Goal: Information Seeking & Learning: Learn about a topic

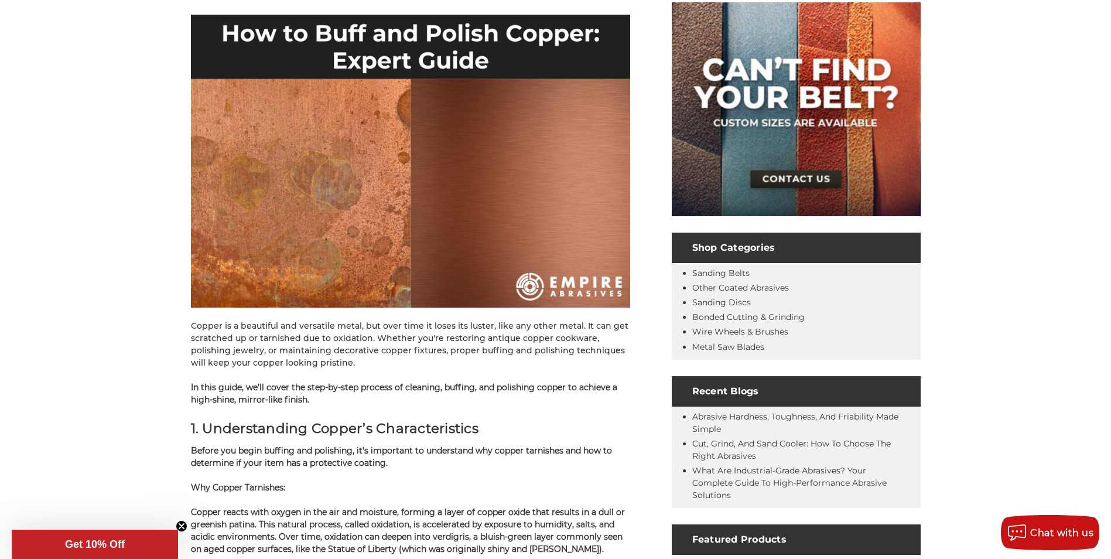
scroll to position [234, 0]
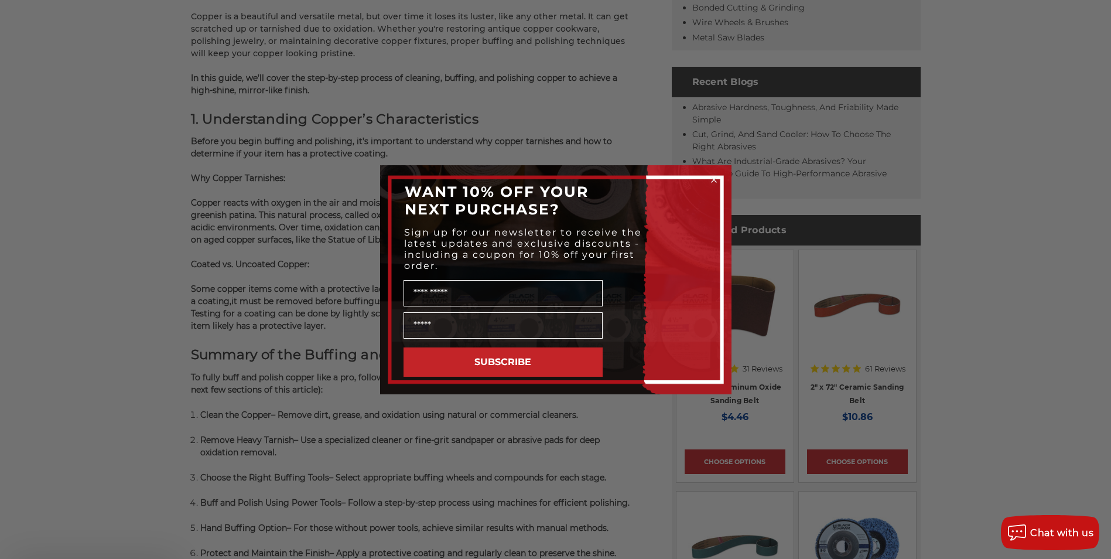
scroll to position [527, 0]
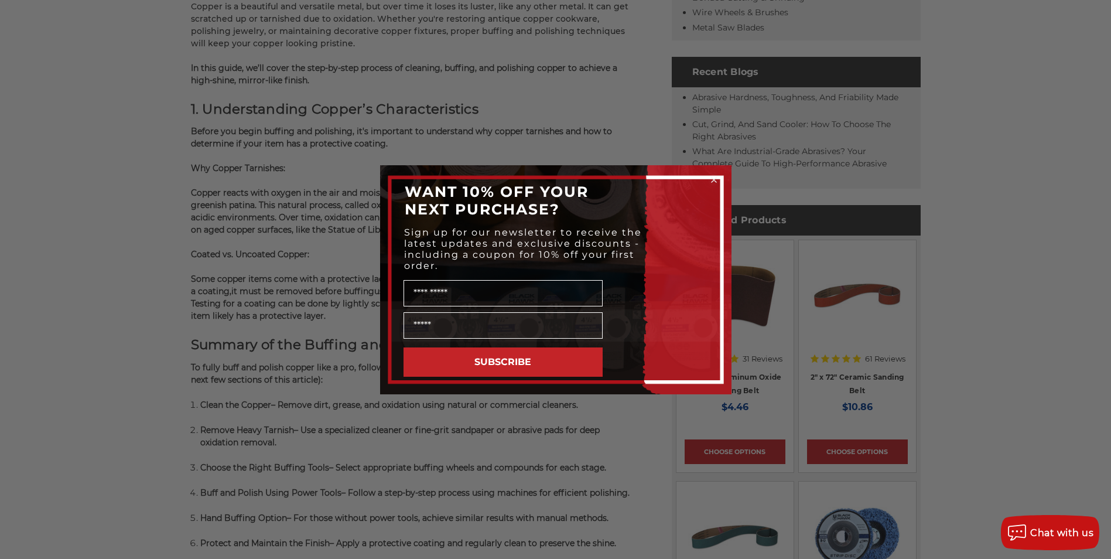
click at [715, 178] on icon "Close dialog" at bounding box center [713, 179] width 5 height 5
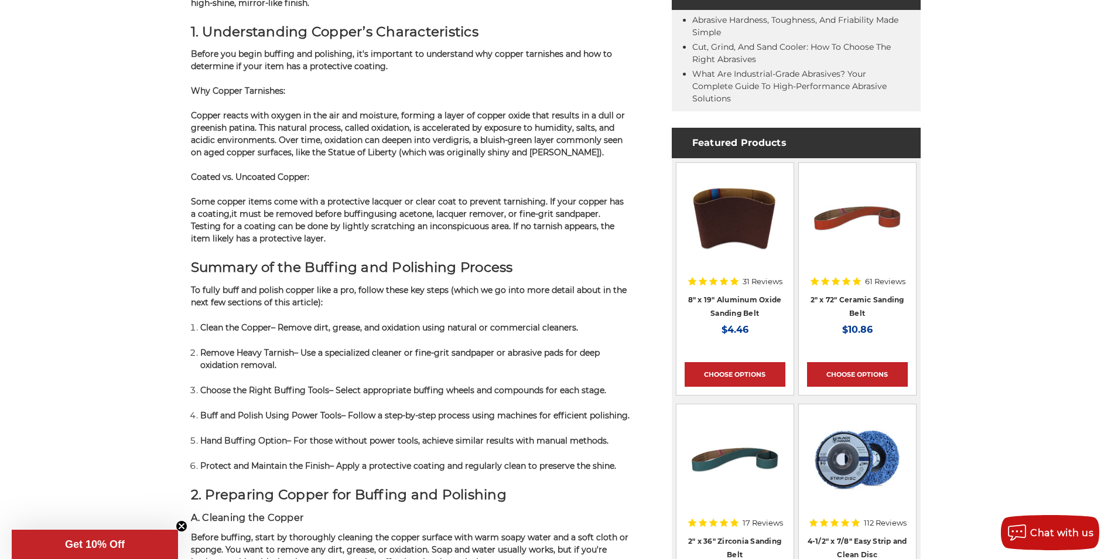
scroll to position [703, 0]
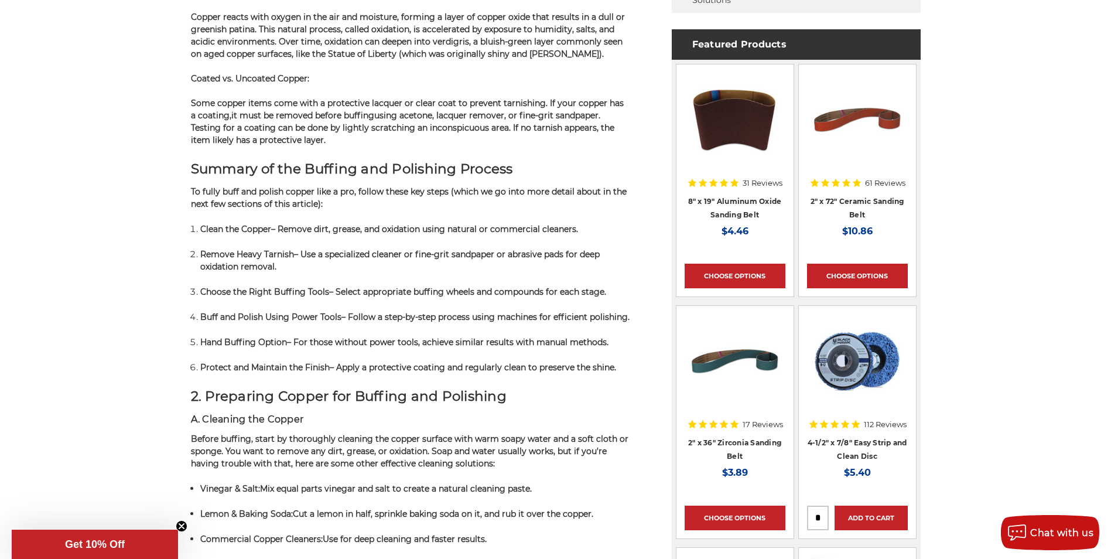
drag, startPoint x: 156, startPoint y: 226, endPoint x: 162, endPoint y: 234, distance: 10.1
click at [410, 294] on span "– Select appropriate buffing wheels and compounds for each stage." at bounding box center [467, 291] width 277 height 11
click at [411, 294] on span "– Select appropriate buffing wheels and compounds for each stage." at bounding box center [467, 291] width 277 height 11
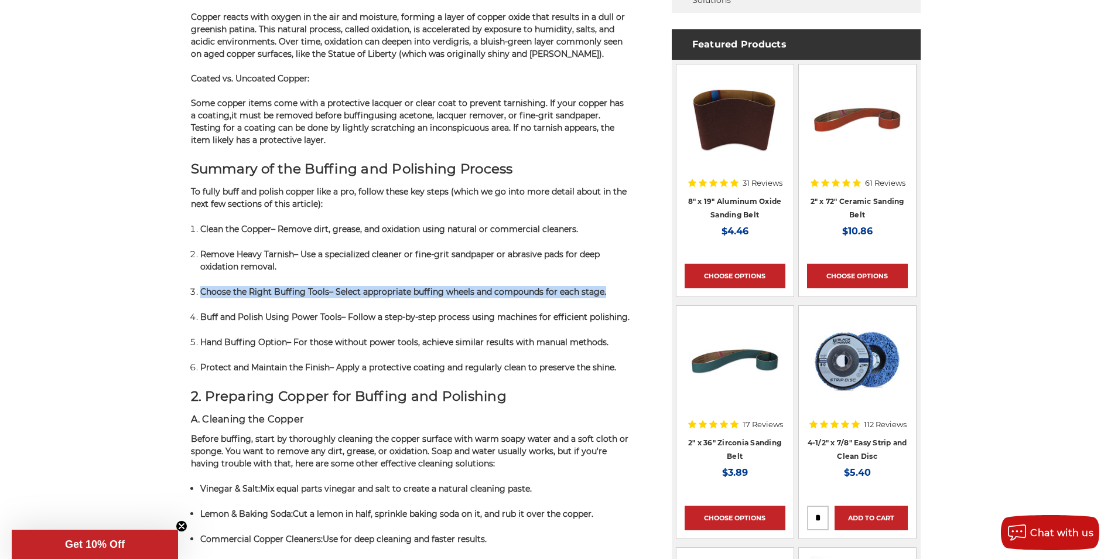
click at [411, 294] on span "– Select appropriate buffing wheels and compounds for each stage." at bounding box center [467, 291] width 277 height 11
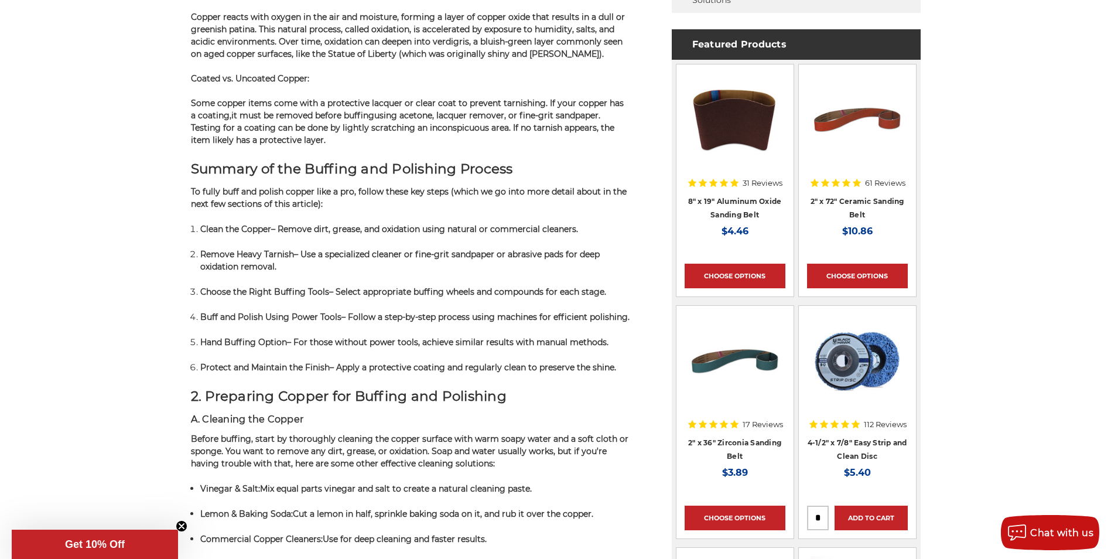
drag, startPoint x: 289, startPoint y: 267, endPoint x: 313, endPoint y: 323, distance: 60.6
click at [313, 323] on ol "Clean the Copper – Remove dirt, grease, and oxidation using natural or commerci…" at bounding box center [415, 297] width 430 height 151
click at [313, 323] on p "Buff and Polish Using Power Tools – Follow a step-by-step process using machine…" at bounding box center [415, 317] width 430 height 12
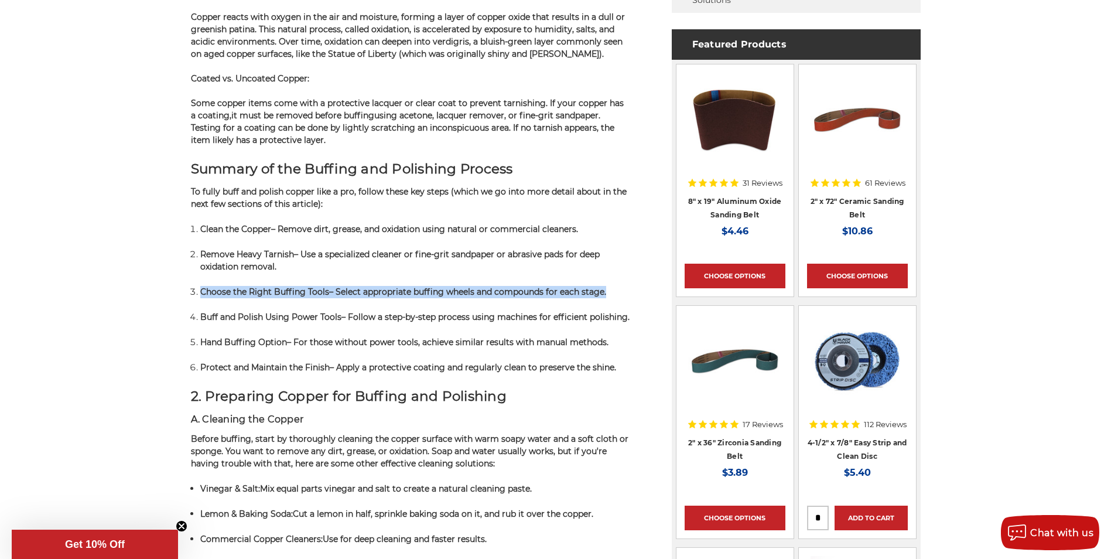
drag, startPoint x: 266, startPoint y: 277, endPoint x: 262, endPoint y: 268, distance: 10.0
click at [262, 268] on ol "Clean the Copper – Remove dirt, grease, and oxidation using natural or commerci…" at bounding box center [415, 297] width 430 height 151
click at [261, 268] on span "– Use a specialized cleaner or fine-grit sandpaper or abrasive pads for deep ox…" at bounding box center [399, 260] width 399 height 23
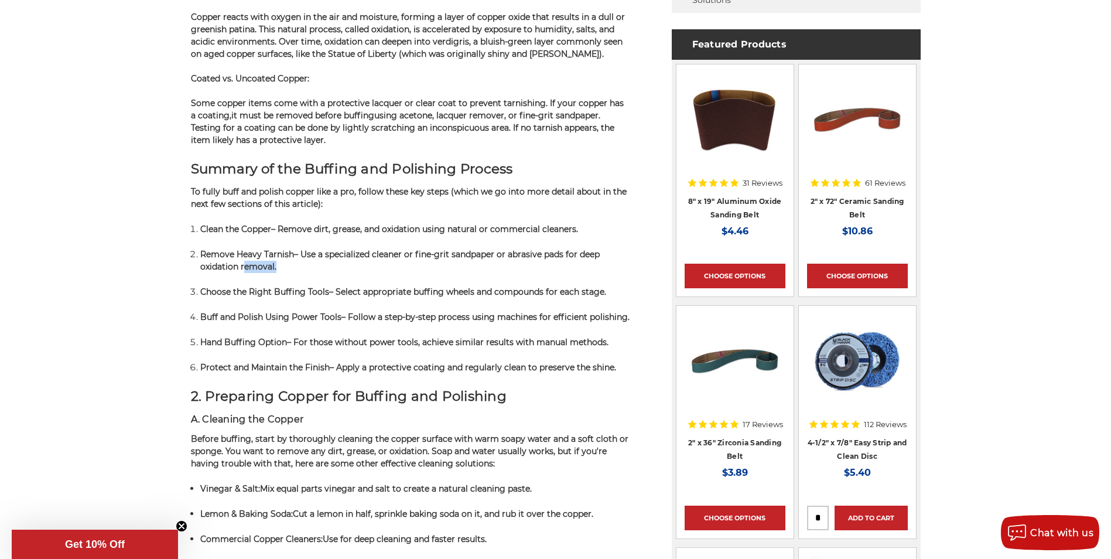
click at [261, 268] on span "– Use a specialized cleaner or fine-grit sandpaper or abrasive pads for deep ox…" at bounding box center [399, 260] width 399 height 23
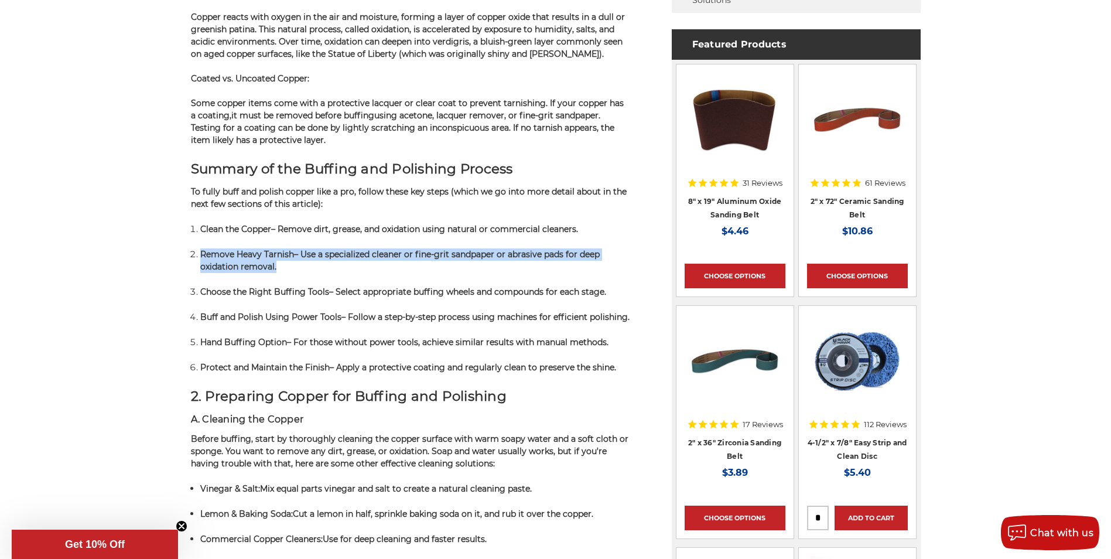
click at [261, 268] on span "– Use a specialized cleaner or fine-grit sandpaper or abrasive pads for deep ox…" at bounding box center [399, 260] width 399 height 23
drag, startPoint x: 261, startPoint y: 268, endPoint x: 268, endPoint y: 268, distance: 6.4
click at [268, 268] on span "– Use a specialized cleaner or fine-grit sandpaper or abrasive pads for deep ox…" at bounding box center [399, 260] width 399 height 23
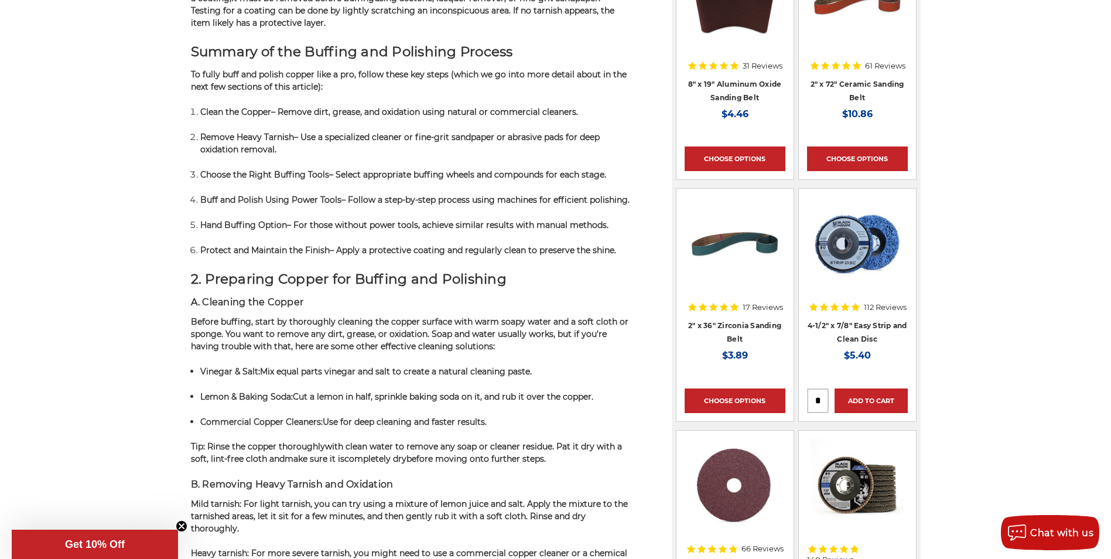
scroll to position [878, 0]
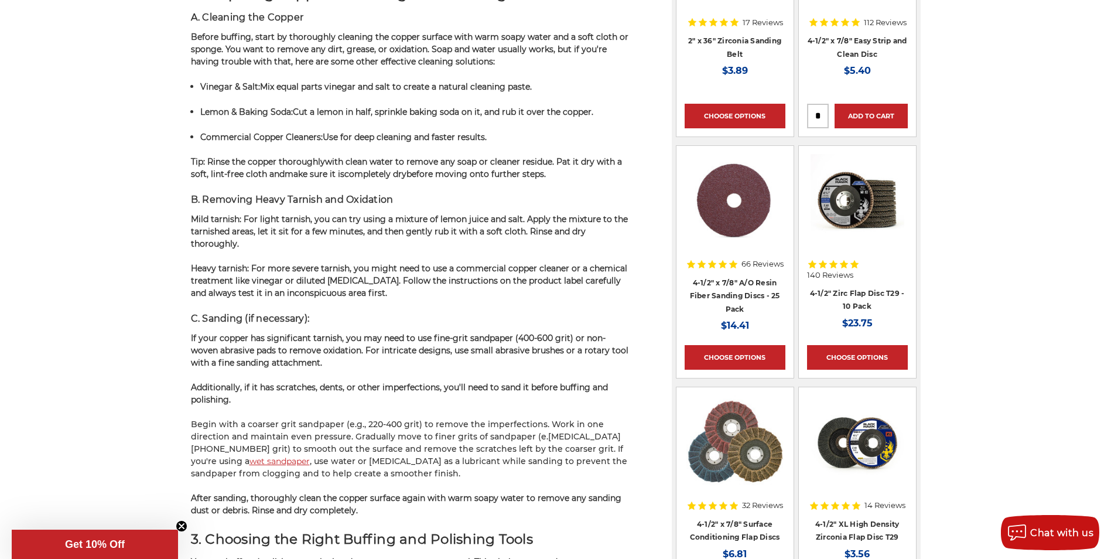
scroll to position [1112, 0]
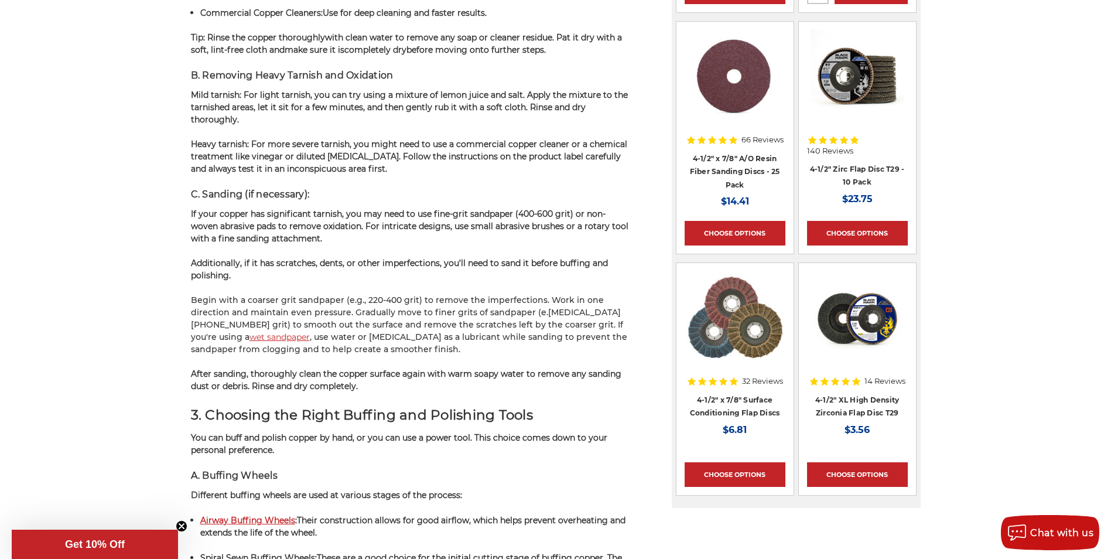
scroll to position [1229, 0]
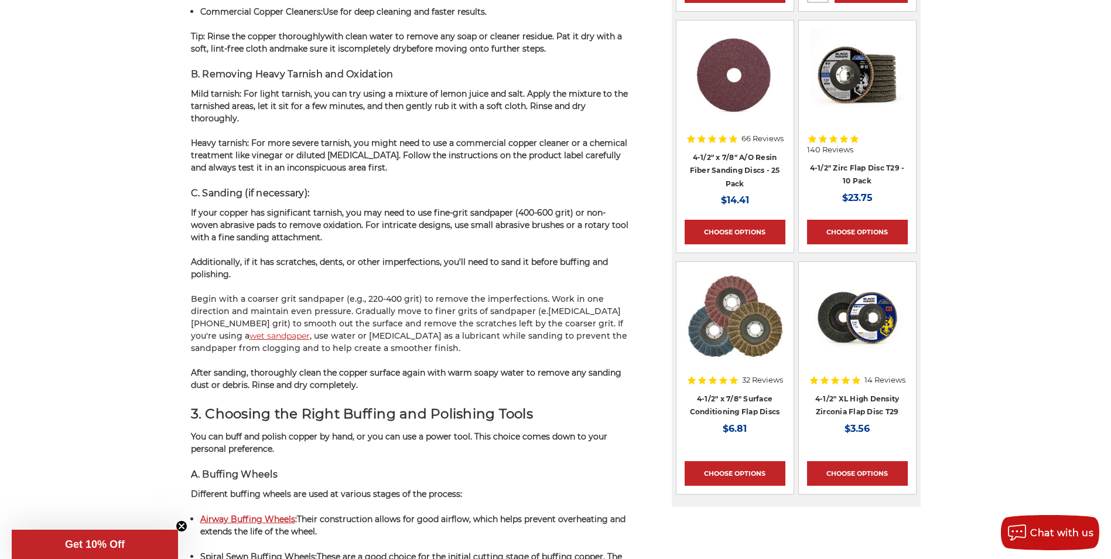
click at [236, 221] on span "If your copper has significant tarnish, you may need to use fine-grit sandpaper…" at bounding box center [409, 224] width 437 height 35
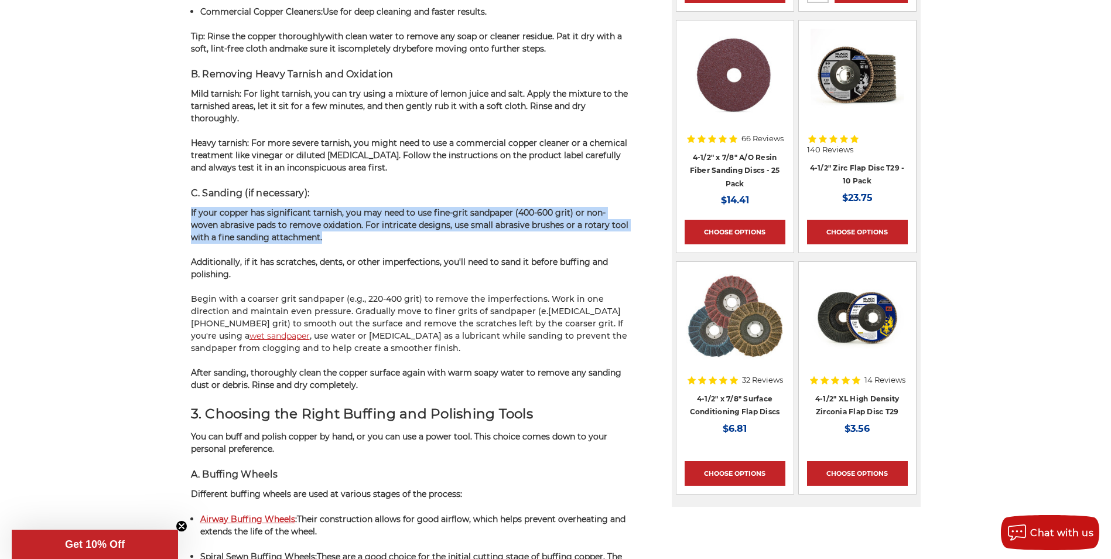
click at [236, 221] on span "If your copper has significant tarnish, you may need to use fine-grit sandpaper…" at bounding box center [409, 224] width 437 height 35
drag, startPoint x: 236, startPoint y: 221, endPoint x: 280, endPoint y: 220, distance: 44.5
click at [280, 220] on span "If your copper has significant tarnish, you may need to use fine-grit sandpaper…" at bounding box center [409, 224] width 437 height 35
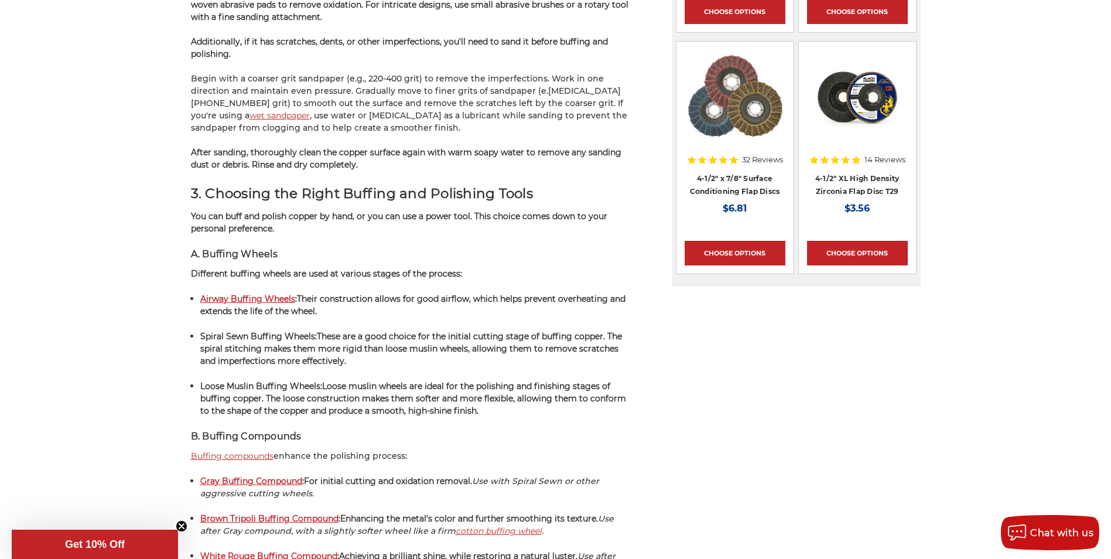
scroll to position [1522, 0]
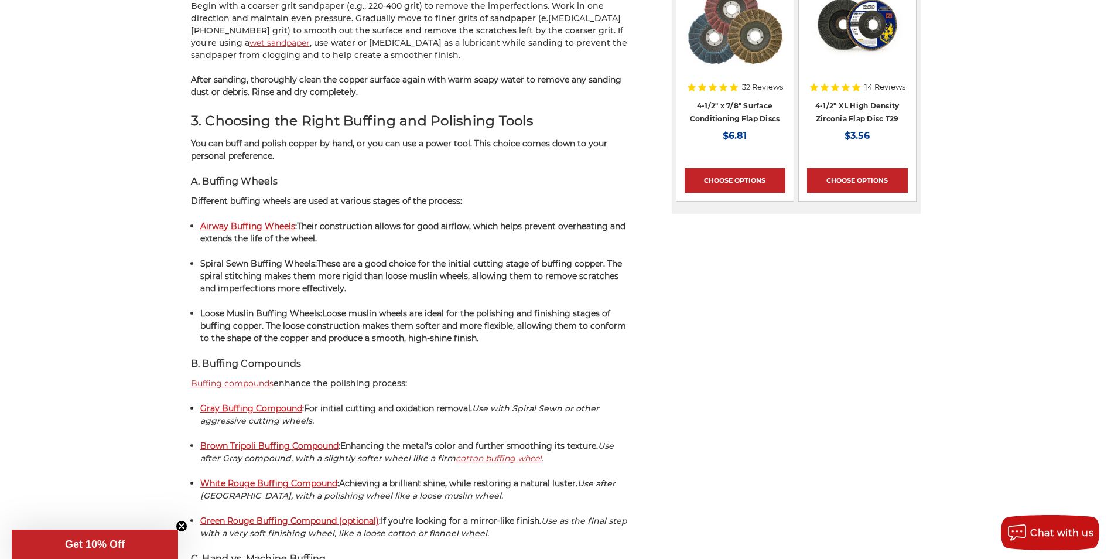
click at [124, 211] on div "home blog how to buff and polish copper: expert guide How to Buff and Polish Co…" at bounding box center [555, 282] width 1111 height 3353
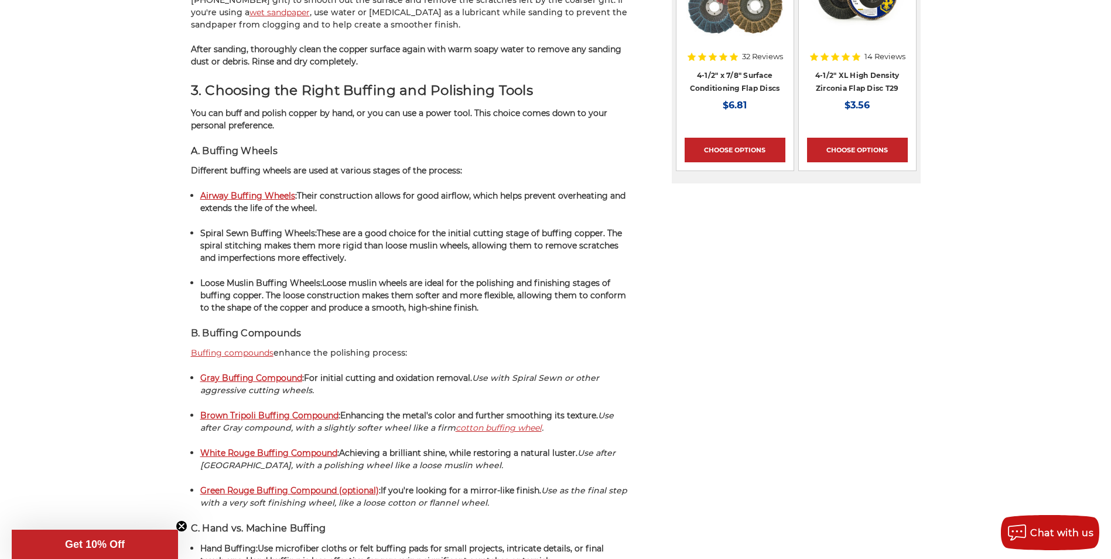
scroll to position [1581, 0]
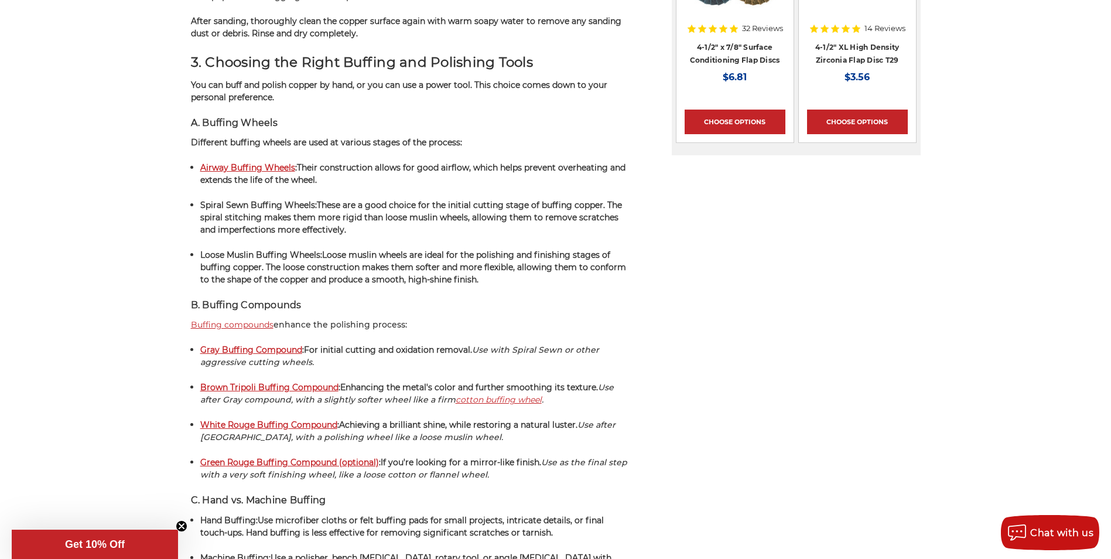
click at [129, 215] on div "home blog how to buff and polish copper: expert guide How to Buff and Polish Co…" at bounding box center [555, 224] width 1111 height 3353
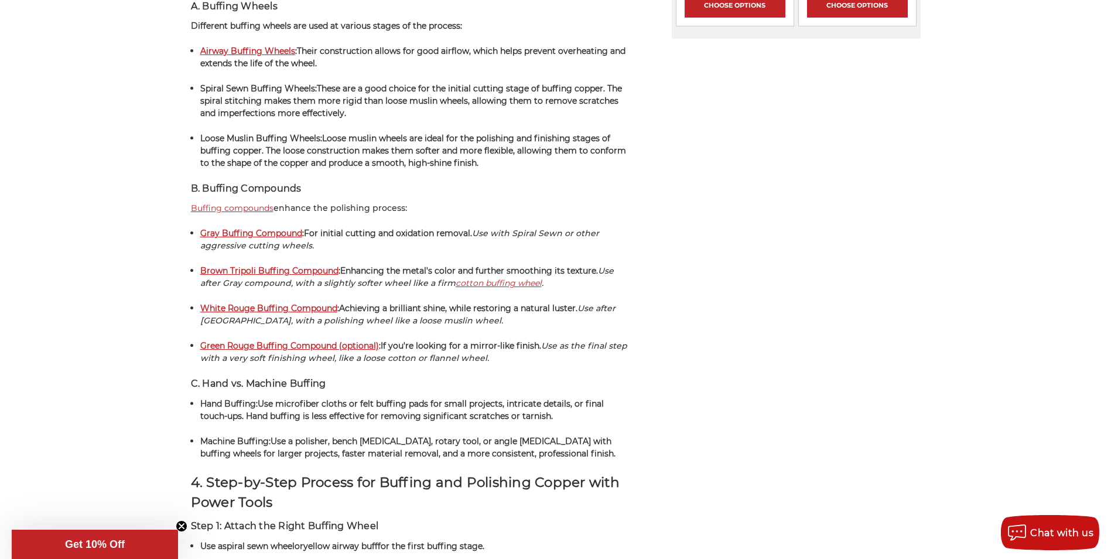
scroll to position [1698, 0]
click at [139, 226] on div "home blog how to buff and polish copper: expert guide How to Buff and Polish Co…" at bounding box center [555, 106] width 1111 height 3353
click at [140, 232] on div "home blog how to buff and polish copper: expert guide How to Buff and Polish Co…" at bounding box center [555, 106] width 1111 height 3353
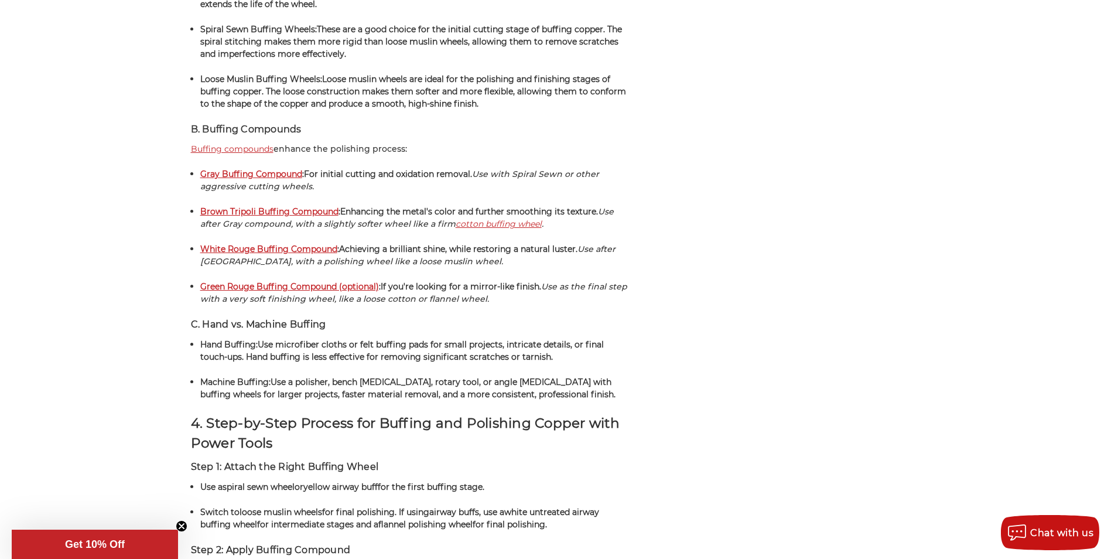
click at [138, 232] on div "home blog how to buff and polish copper: expert guide How to Buff and Polish Co…" at bounding box center [555, 48] width 1111 height 3353
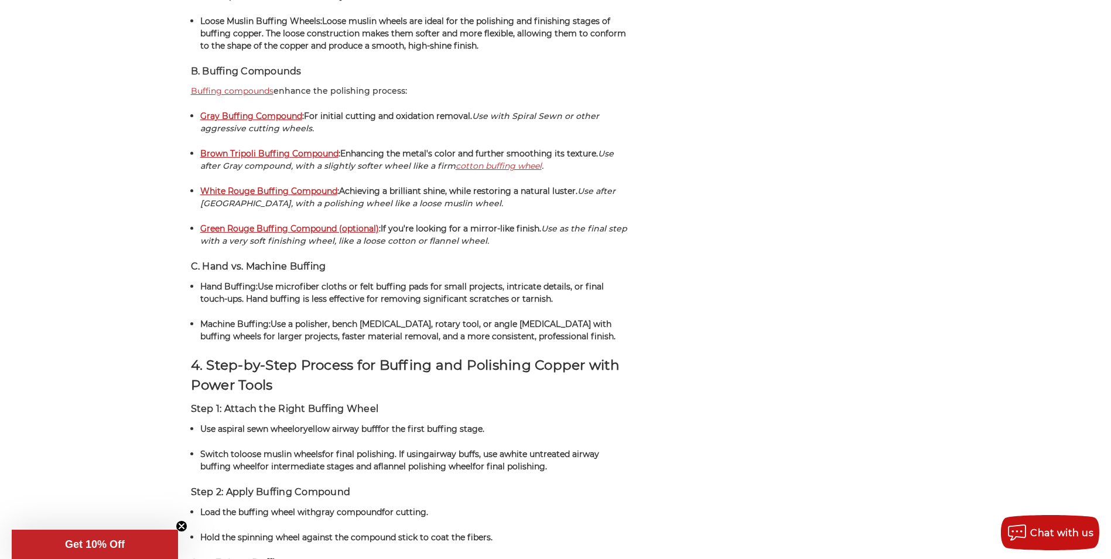
scroll to position [1815, 0]
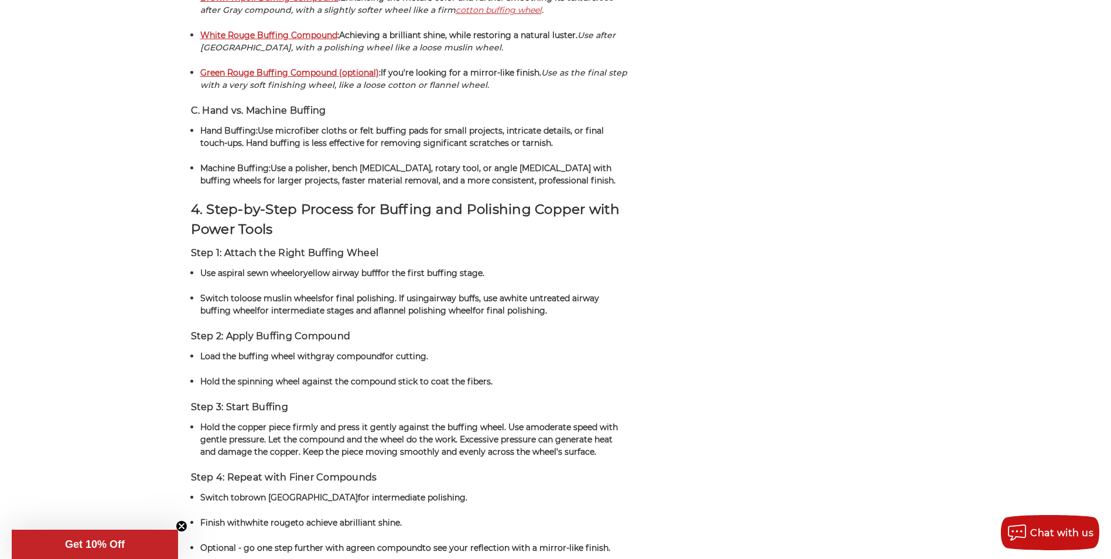
scroll to position [1990, 0]
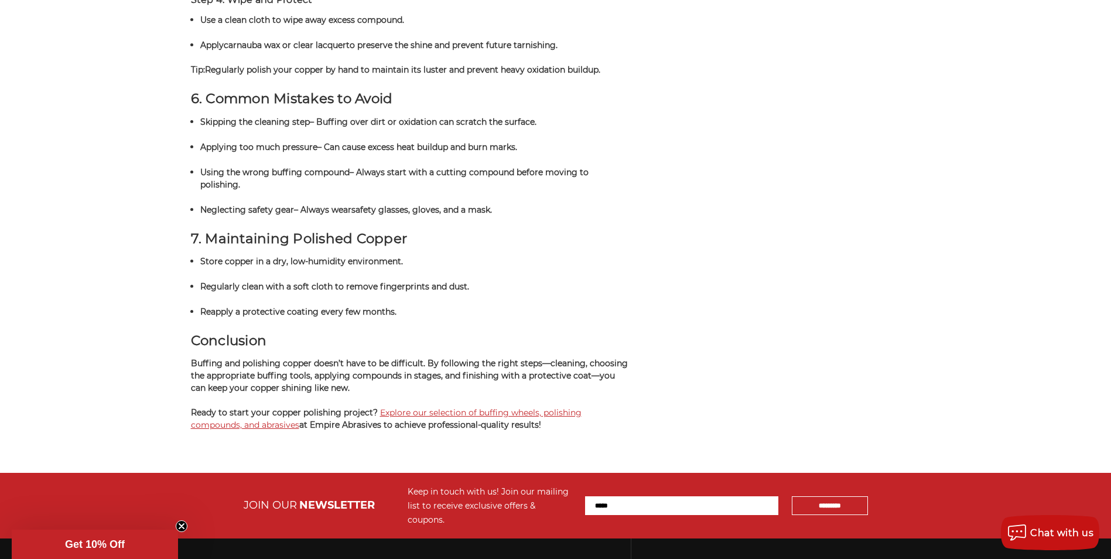
scroll to position [3044, 0]
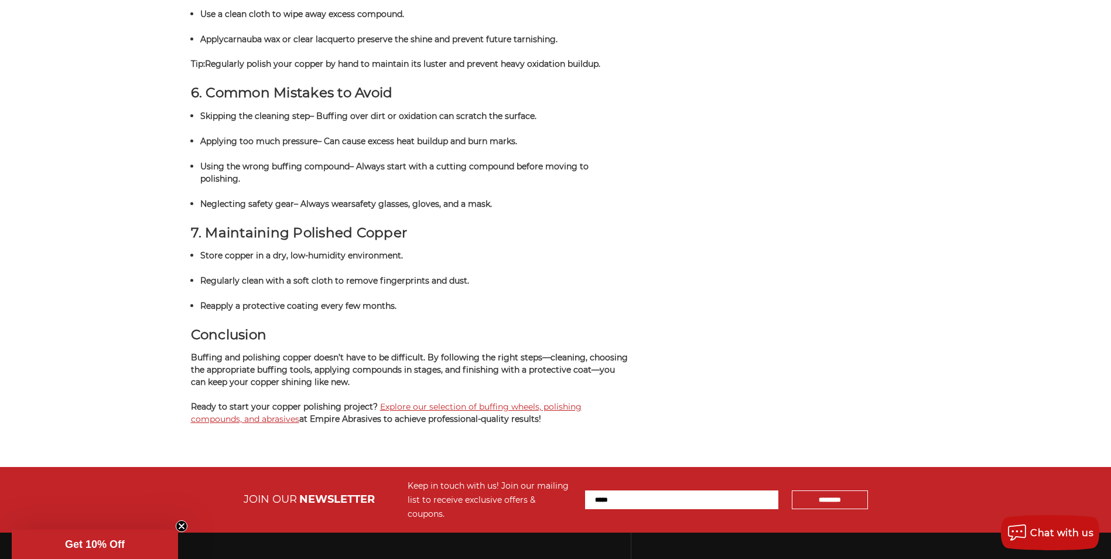
click at [324, 161] on strong "Using the wrong buffing compound" at bounding box center [274, 166] width 149 height 11
drag, startPoint x: 324, startPoint y: 160, endPoint x: 331, endPoint y: 161, distance: 7.0
click at [331, 161] on strong "Using the wrong buffing compound" at bounding box center [274, 166] width 149 height 11
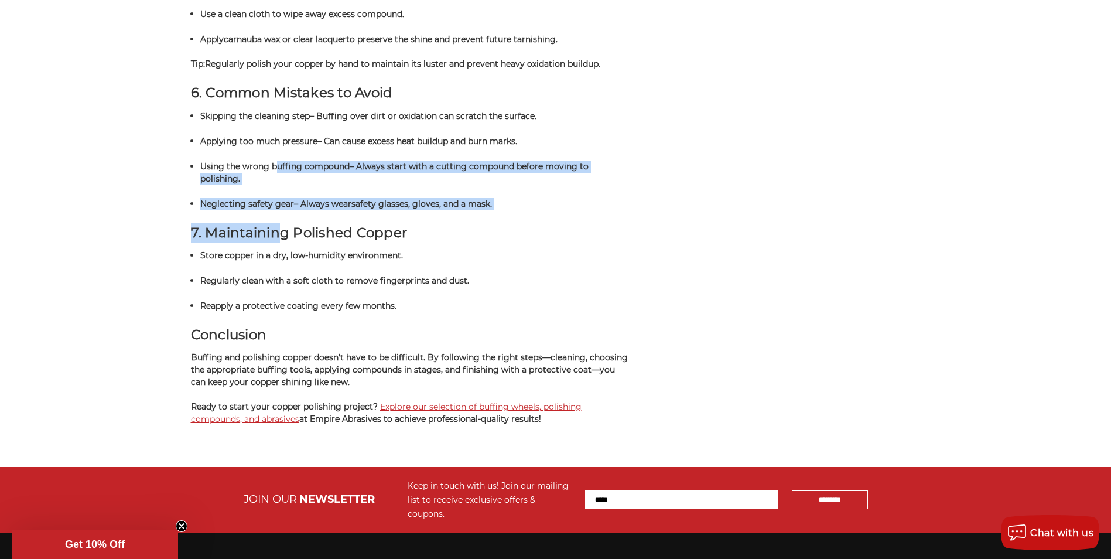
drag, startPoint x: 283, startPoint y: 204, endPoint x: 271, endPoint y: 202, distance: 11.8
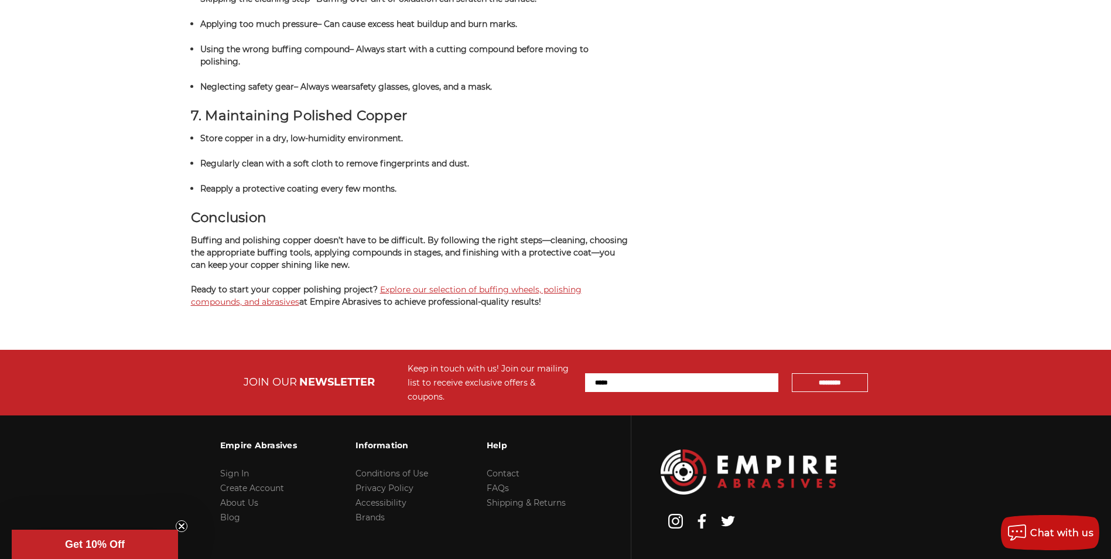
scroll to position [3203, 0]
